Goal: Navigation & Orientation: Find specific page/section

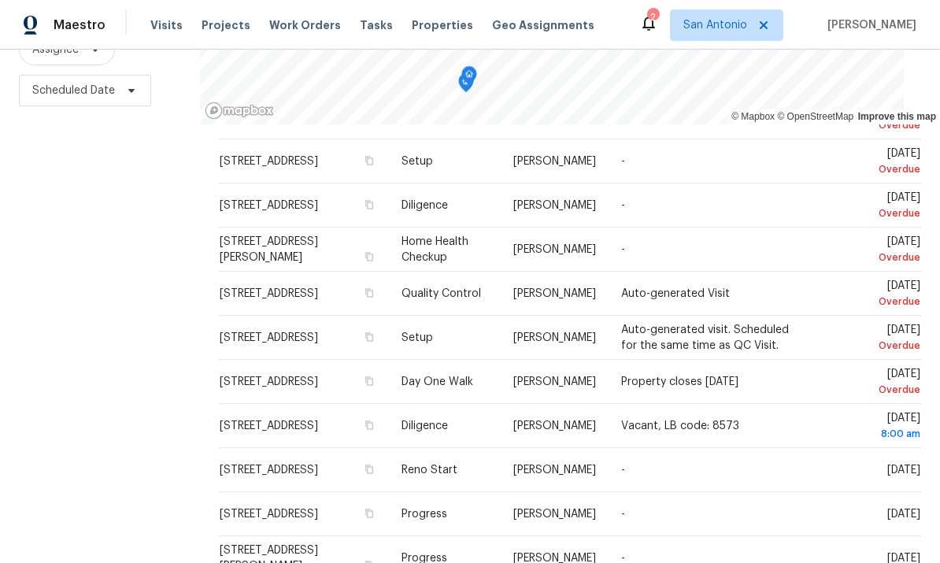
scroll to position [59, 0]
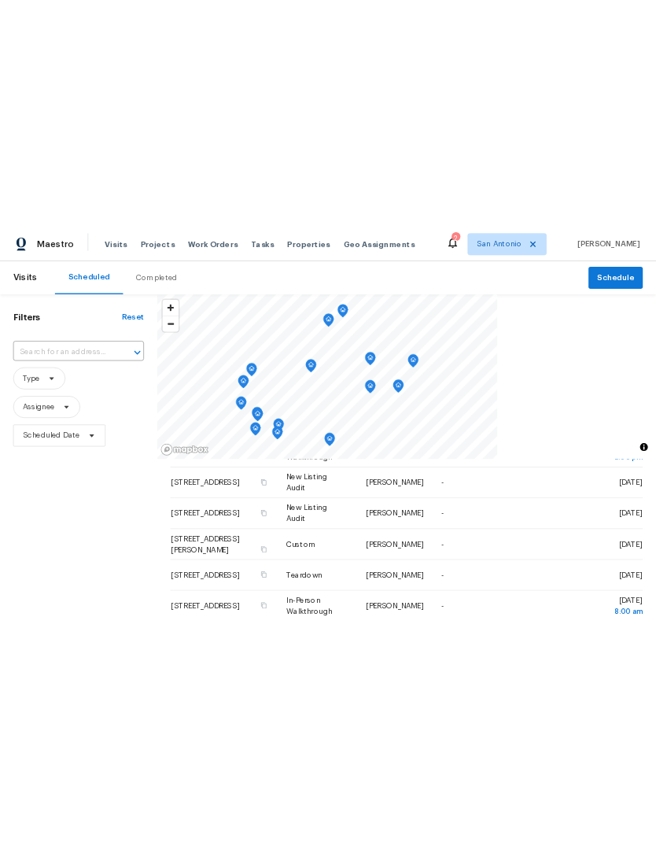
scroll to position [483, 0]
